Goal: Task Accomplishment & Management: Use online tool/utility

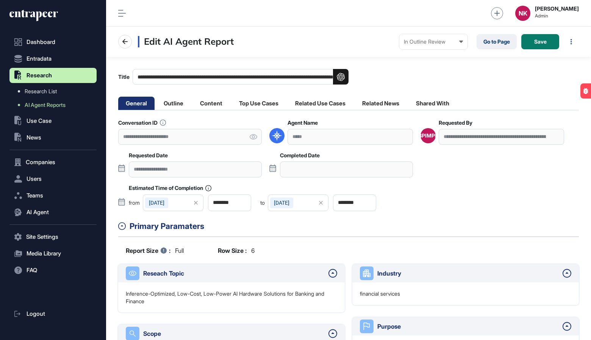
scroll to position [340, 485]
click at [182, 103] on li "Outline" at bounding box center [173, 103] width 35 height 13
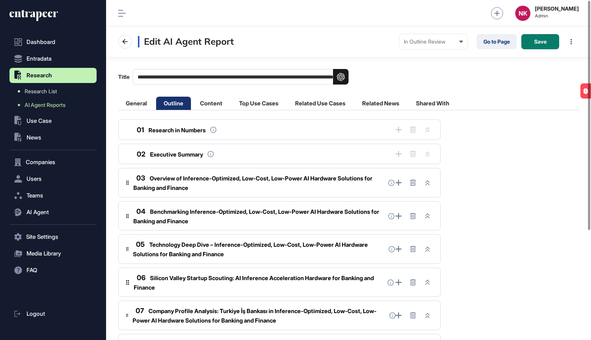
scroll to position [162, 0]
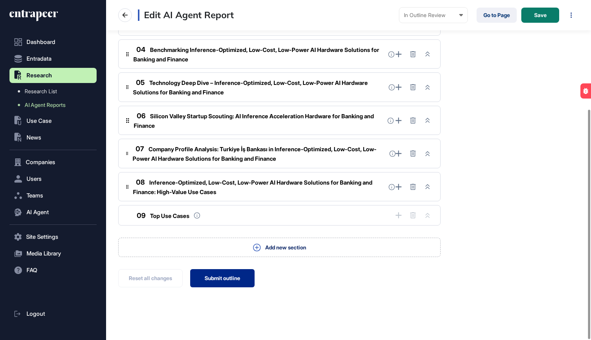
click at [219, 271] on button "Submit outline" at bounding box center [222, 278] width 64 height 18
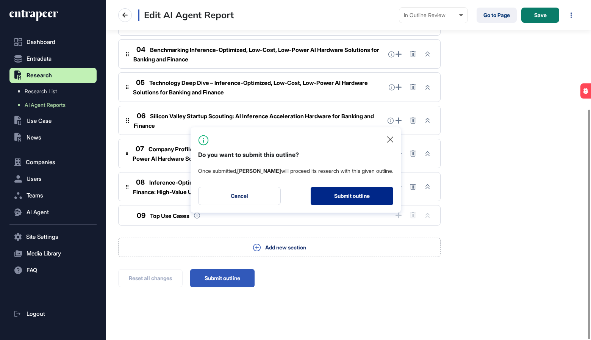
click at [338, 189] on button "Submit outline" at bounding box center [352, 196] width 83 height 18
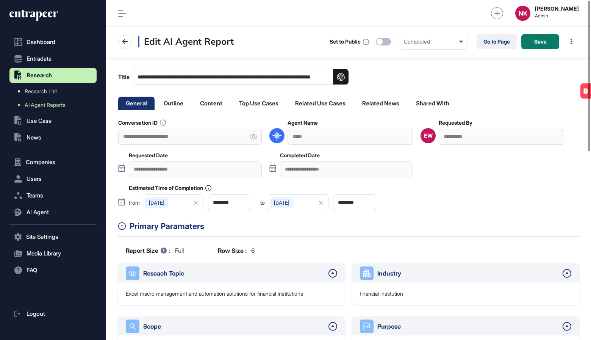
scroll to position [340, 485]
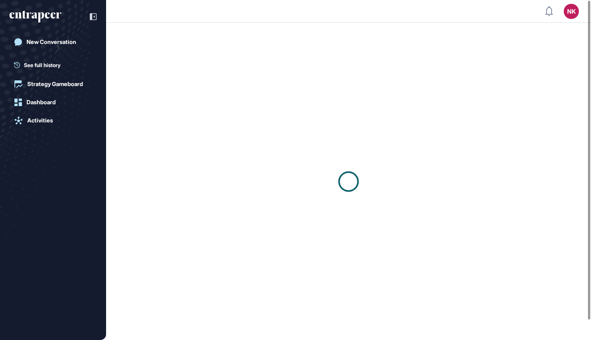
scroll to position [0, 0]
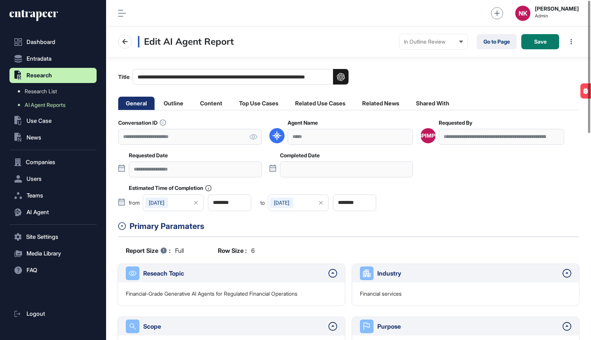
scroll to position [340, 485]
click at [182, 101] on li "Outline" at bounding box center [173, 103] width 35 height 13
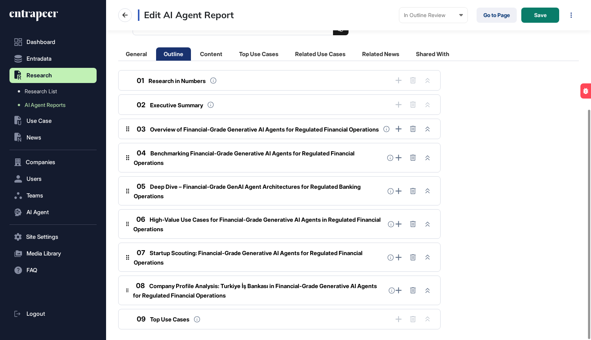
scroll to position [162, 0]
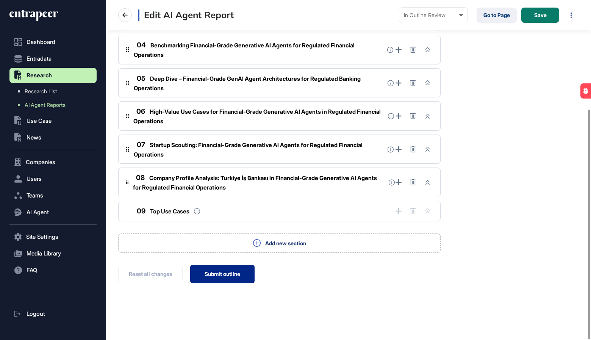
click at [211, 275] on button "Submit outline" at bounding box center [222, 274] width 64 height 18
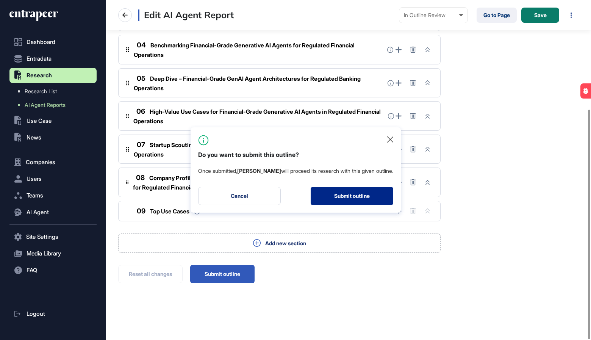
click at [361, 196] on button "Submit outline" at bounding box center [352, 196] width 83 height 18
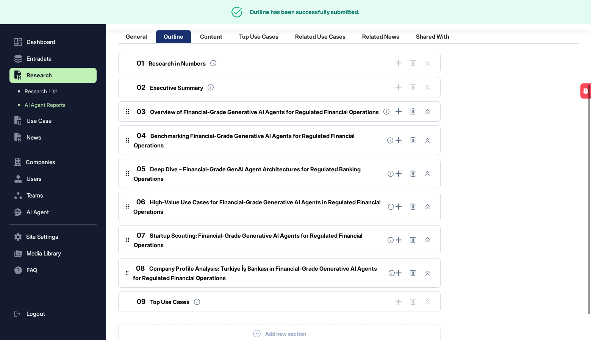
scroll to position [0, 0]
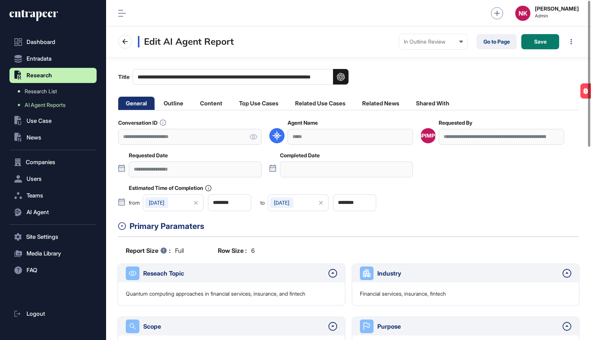
scroll to position [340, 485]
click at [178, 104] on li "Outline" at bounding box center [173, 103] width 35 height 13
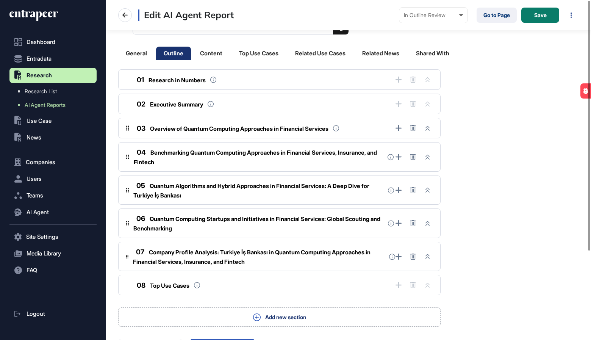
scroll to position [120, 0]
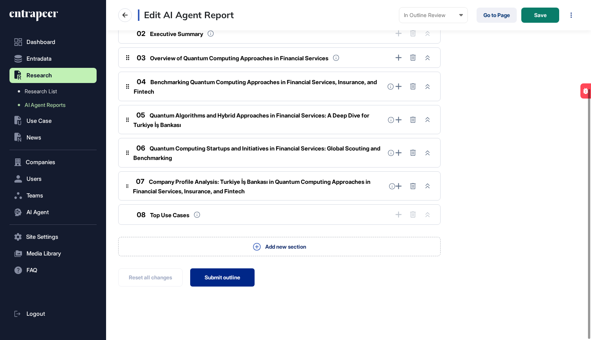
click at [207, 269] on button "Submit outline" at bounding box center [222, 277] width 64 height 18
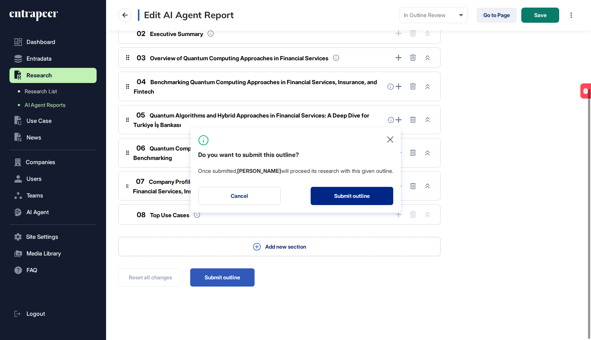
click at [342, 202] on button "Submit outline" at bounding box center [352, 196] width 83 height 18
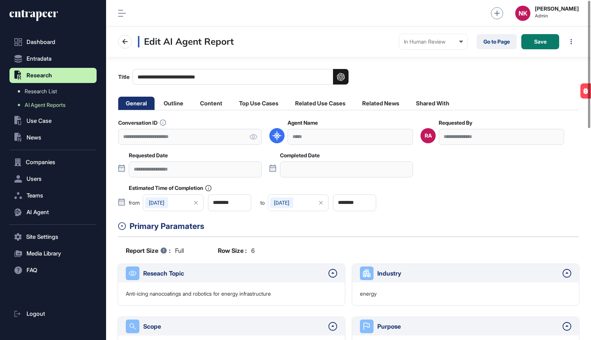
scroll to position [340, 485]
click at [495, 43] on link "Go to Page" at bounding box center [496, 41] width 40 height 15
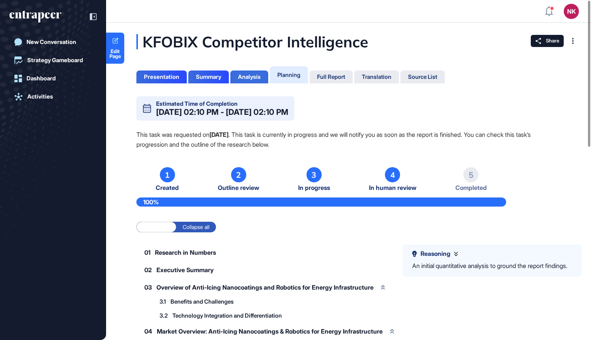
click at [249, 78] on div "Analysis" at bounding box center [249, 76] width 23 height 7
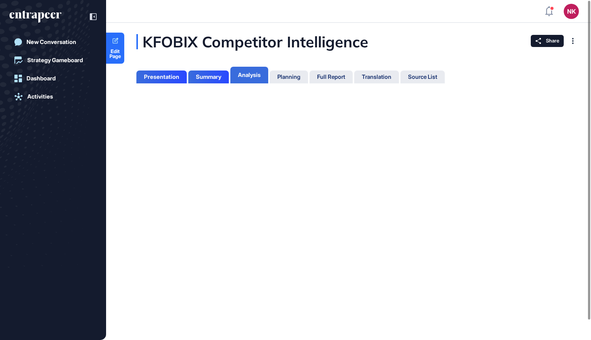
scroll to position [3, 0]
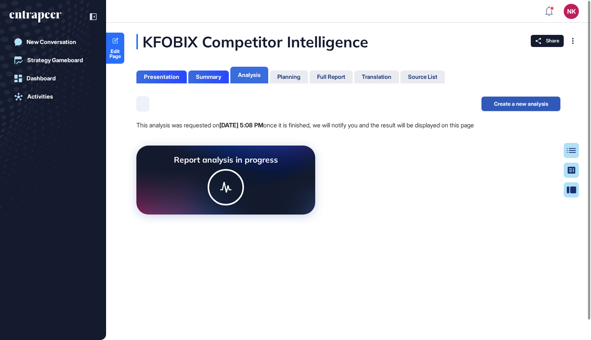
scroll to position [3, 0]
